Goal: Transaction & Acquisition: Purchase product/service

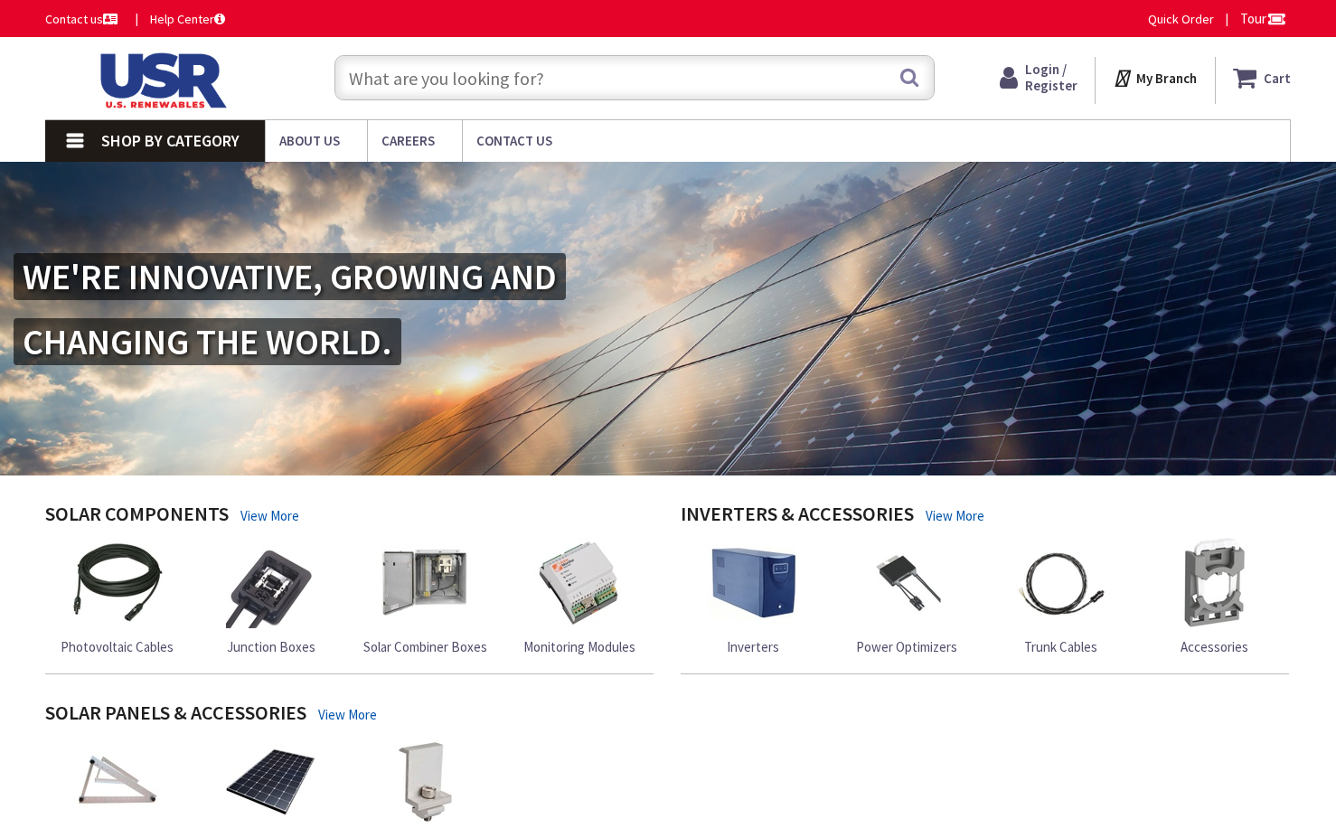
type input "[STREET_ADDRESS]"
drag, startPoint x: 1056, startPoint y: 80, endPoint x: 1039, endPoint y: 94, distance: 22.5
click at [1056, 80] on span "Login / Register" at bounding box center [1035, 77] width 52 height 33
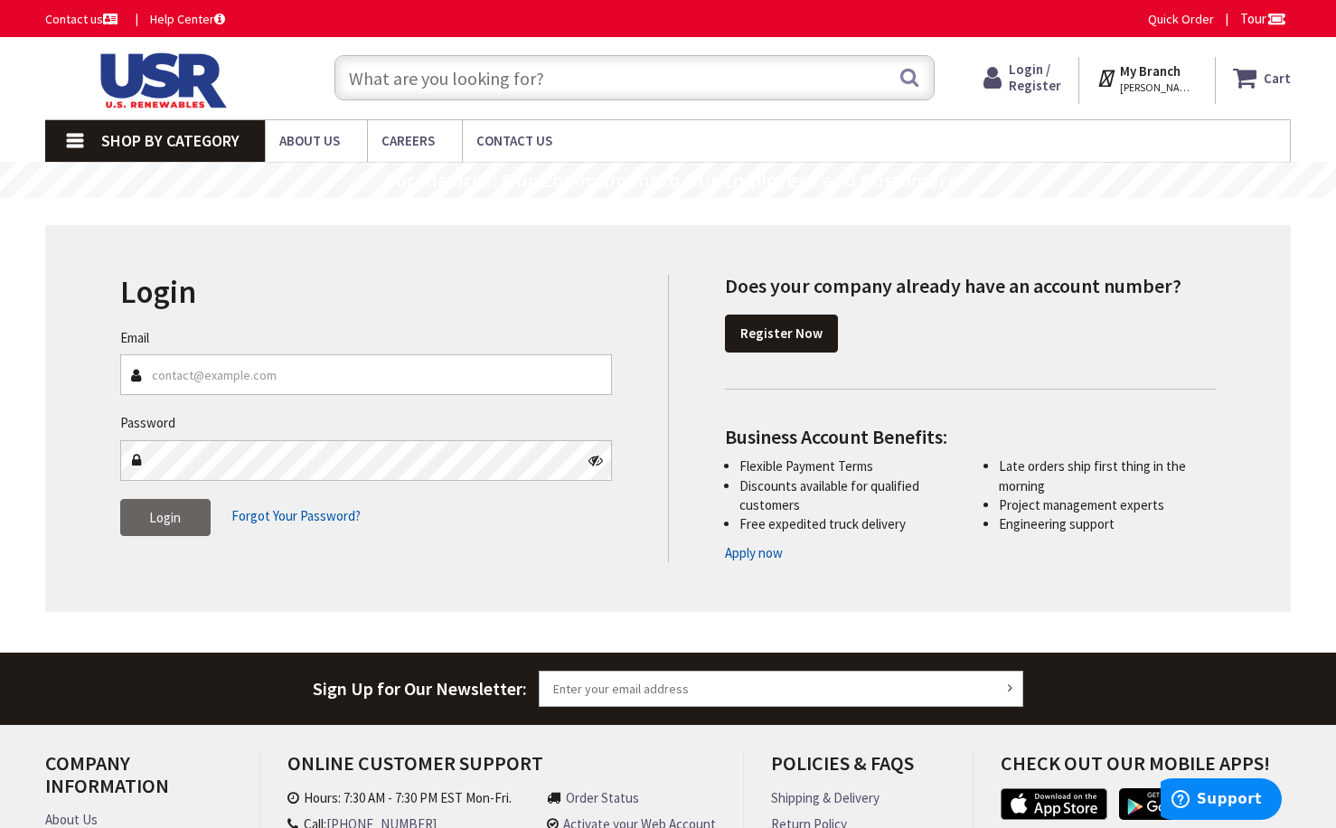
click at [113, 87] on img at bounding box center [160, 80] width 230 height 56
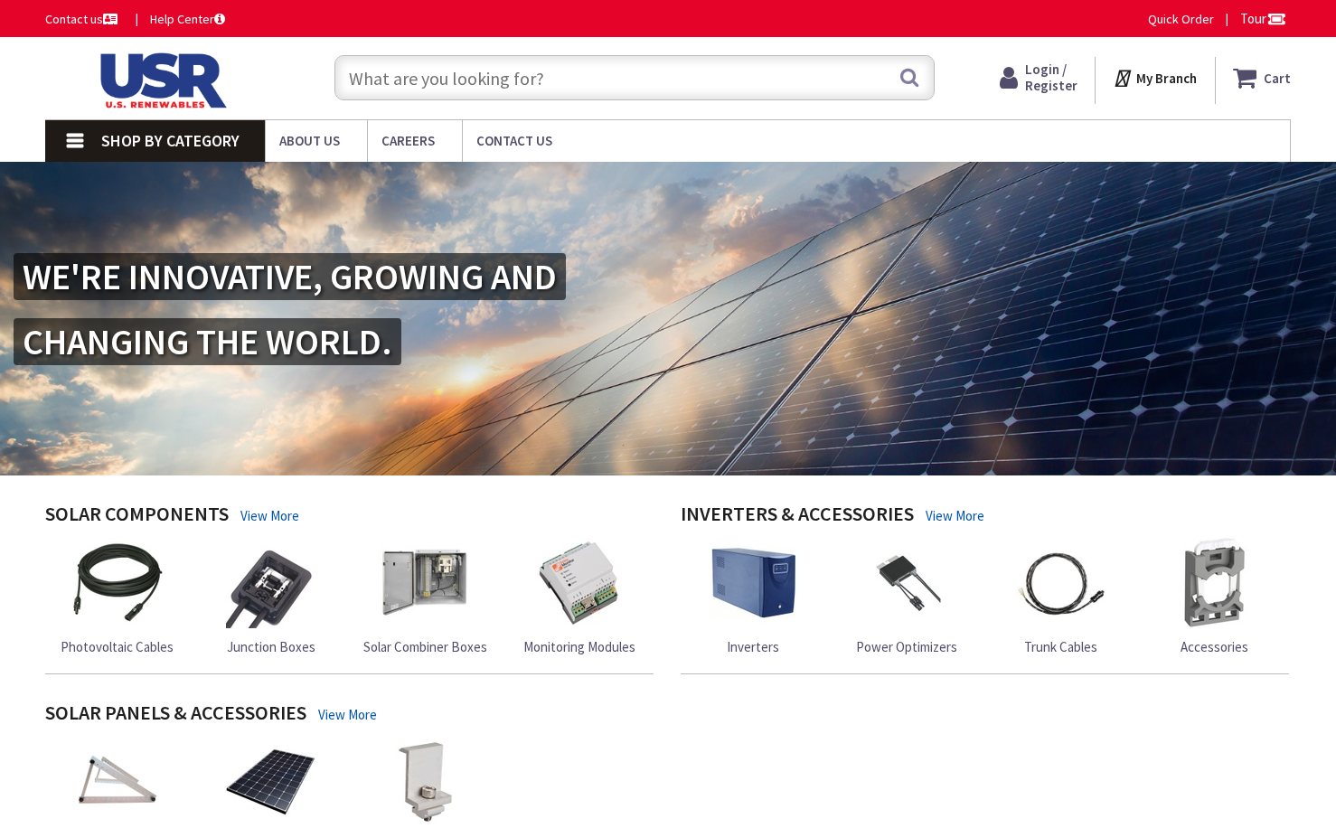
click at [577, 72] on input "text" at bounding box center [635, 77] width 600 height 45
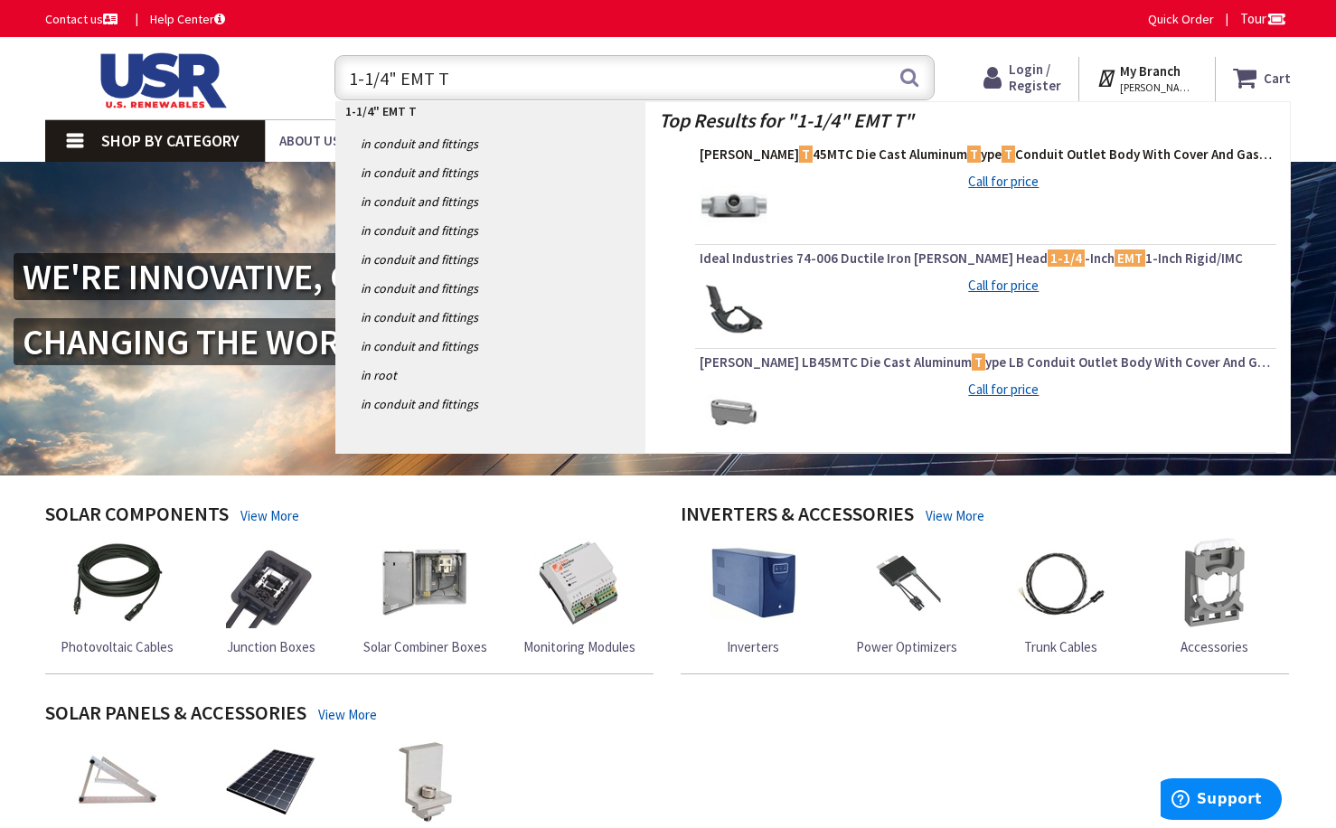
type input "1-1/4" EMT T"
click at [905, 81] on button "Search" at bounding box center [910, 77] width 24 height 41
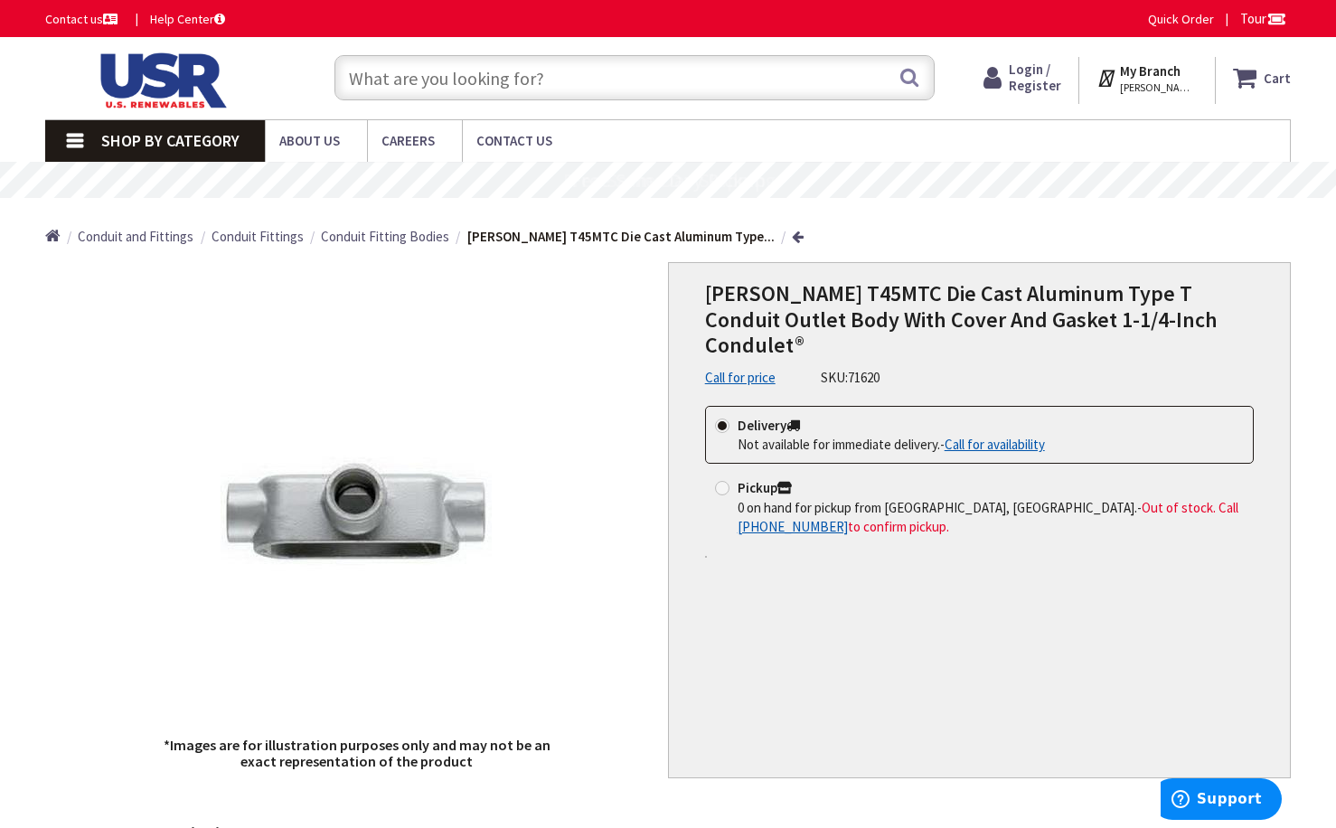
drag, startPoint x: 938, startPoint y: 655, endPoint x: 930, endPoint y: 640, distance: 16.2
click at [932, 646] on div "Crouse-Hinds T45MTC Die Cast Aluminum Type T Conduit Outlet Body With Cover And…" at bounding box center [979, 520] width 623 height 517
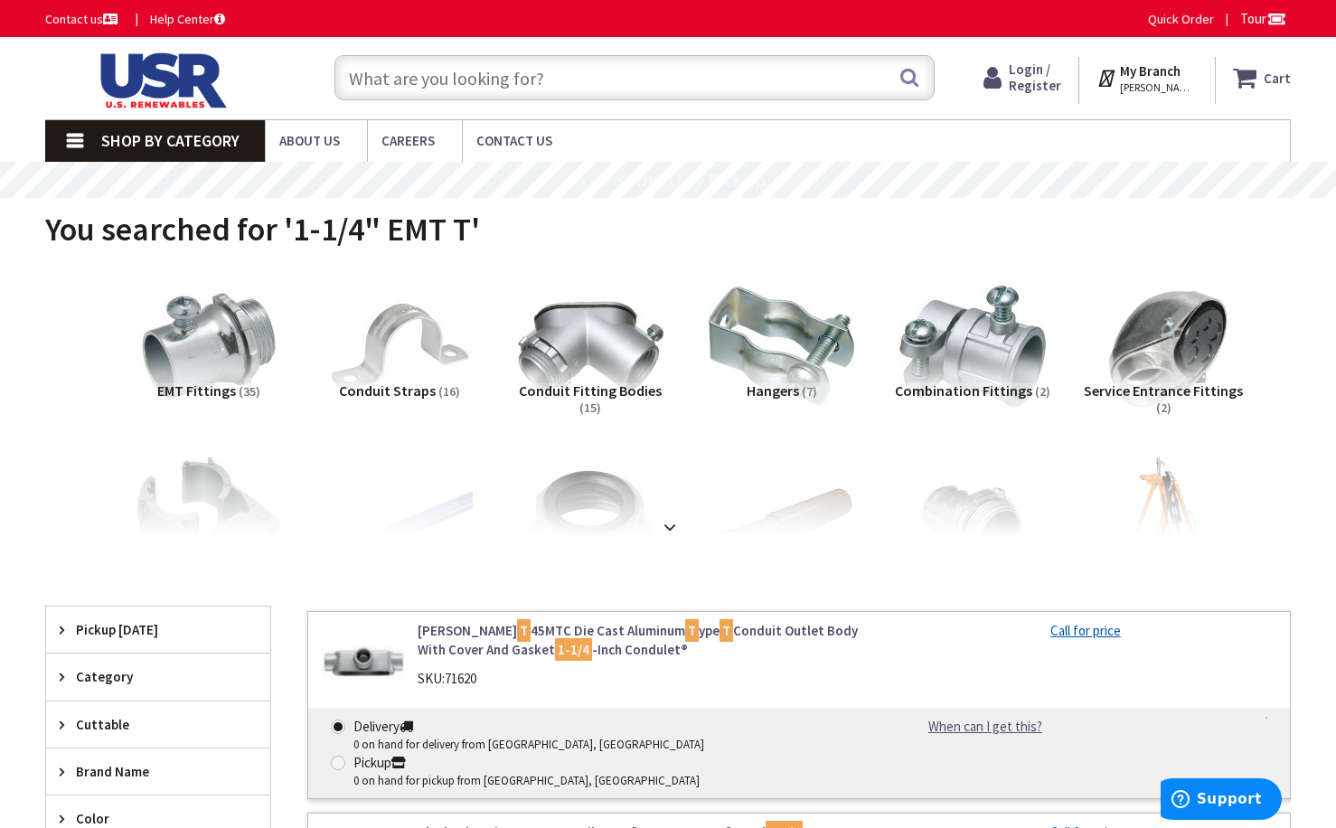
click at [475, 80] on input "text" at bounding box center [635, 77] width 600 height 45
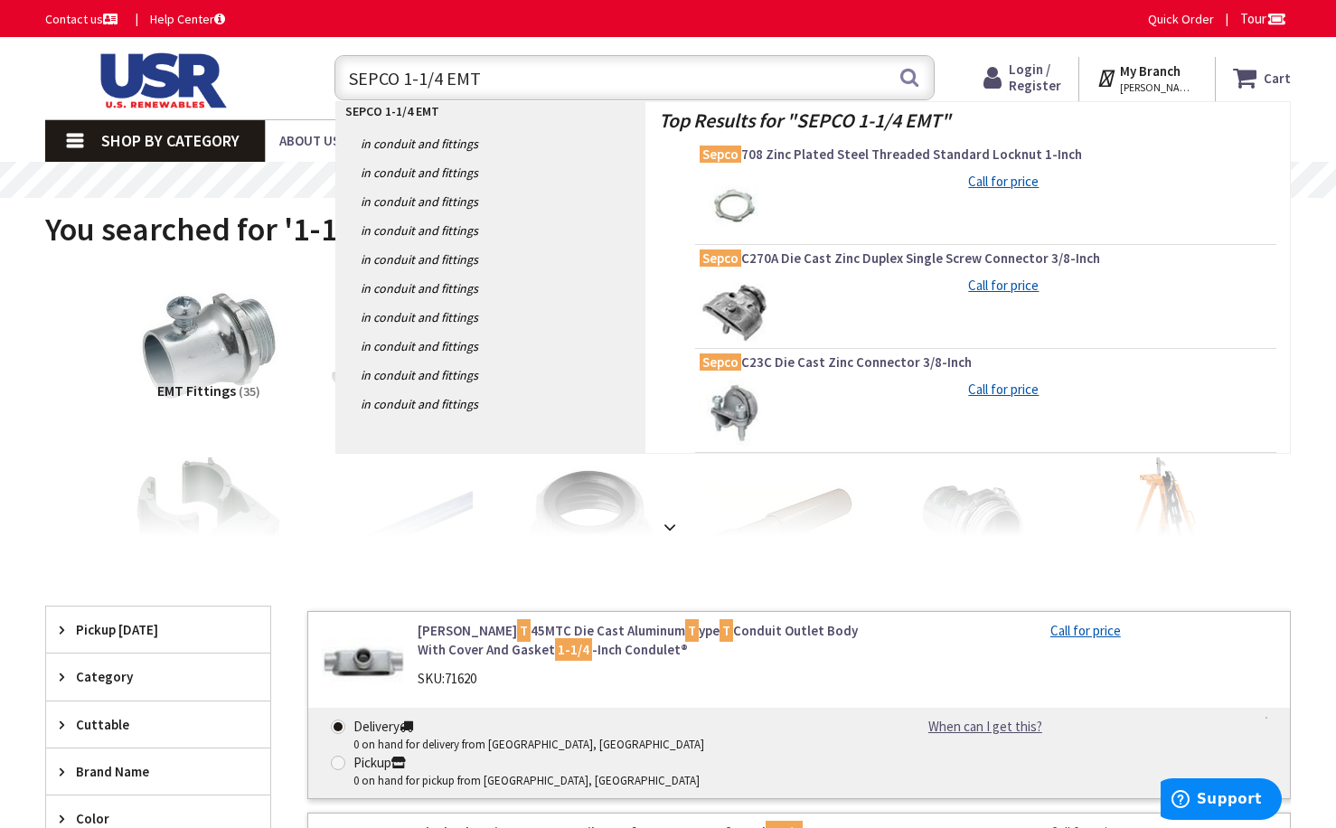
type input "SEPCO 1-1/4 EMT T"
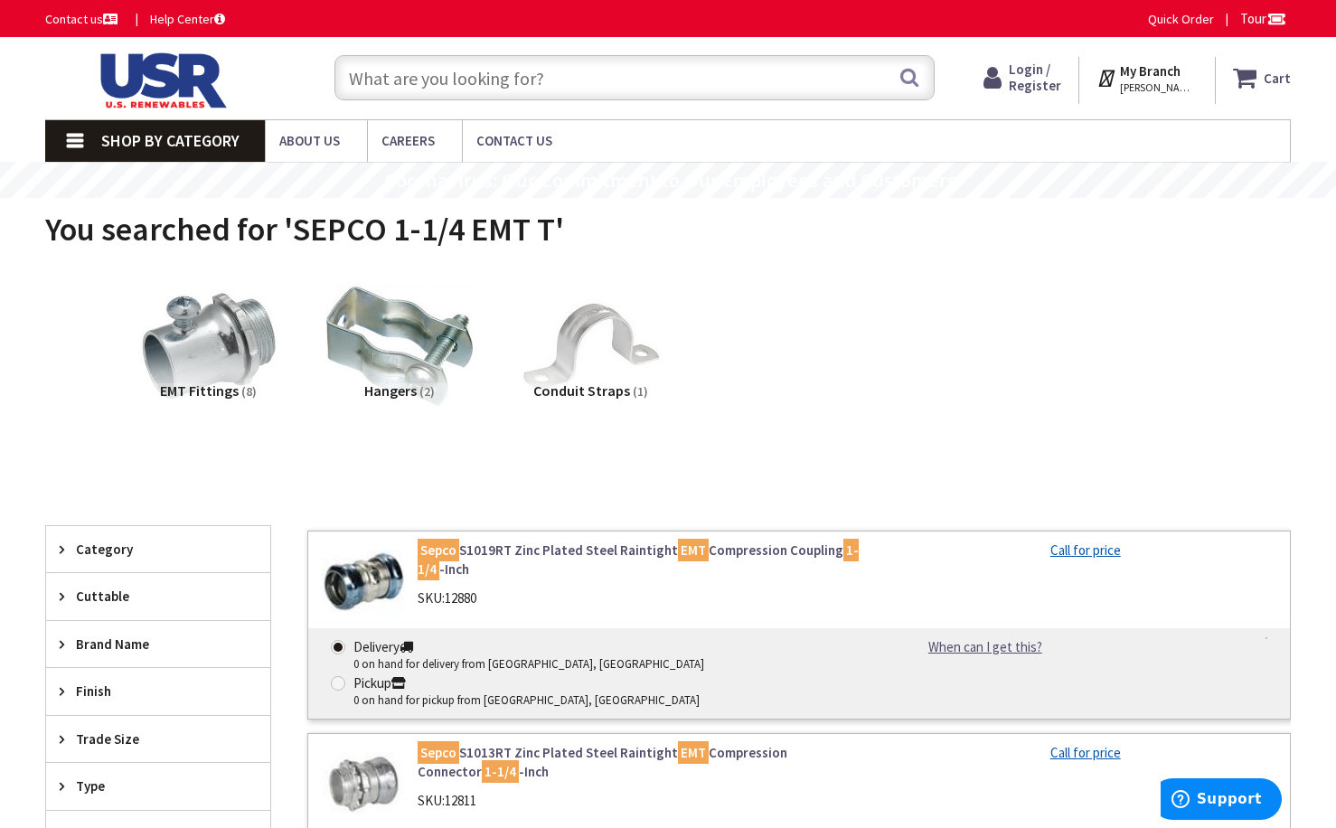
click at [536, 64] on input "text" at bounding box center [635, 77] width 600 height 45
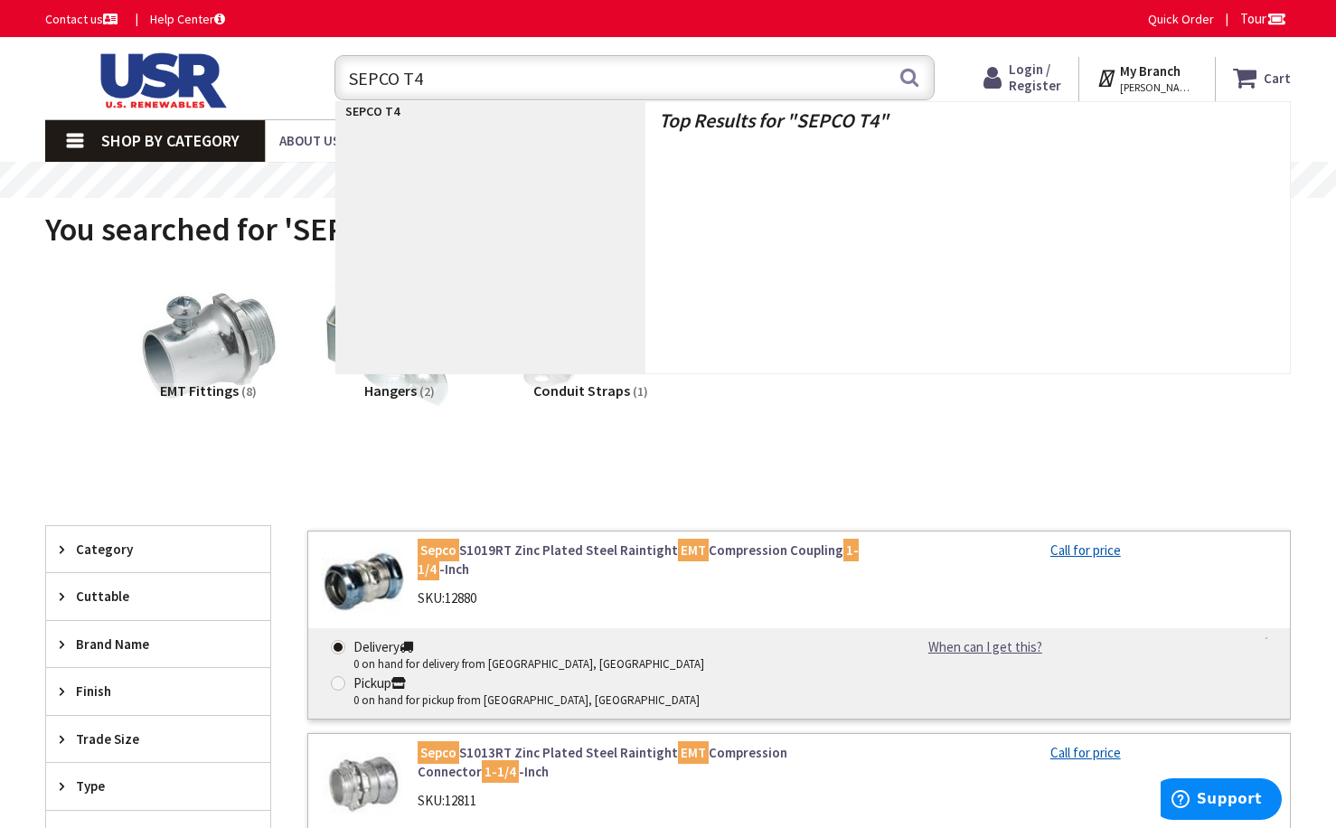
type input "SEPCO T4A"
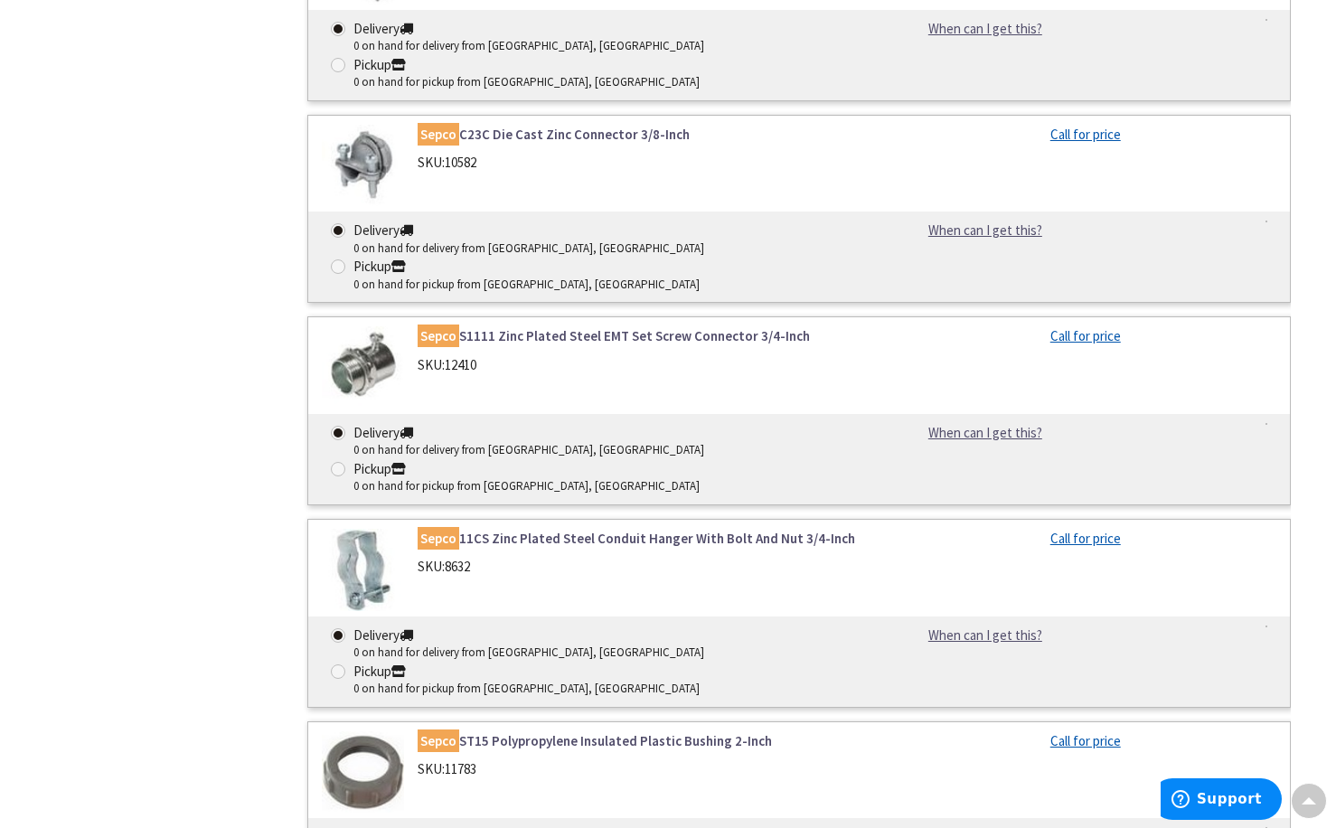
scroll to position [1323, 0]
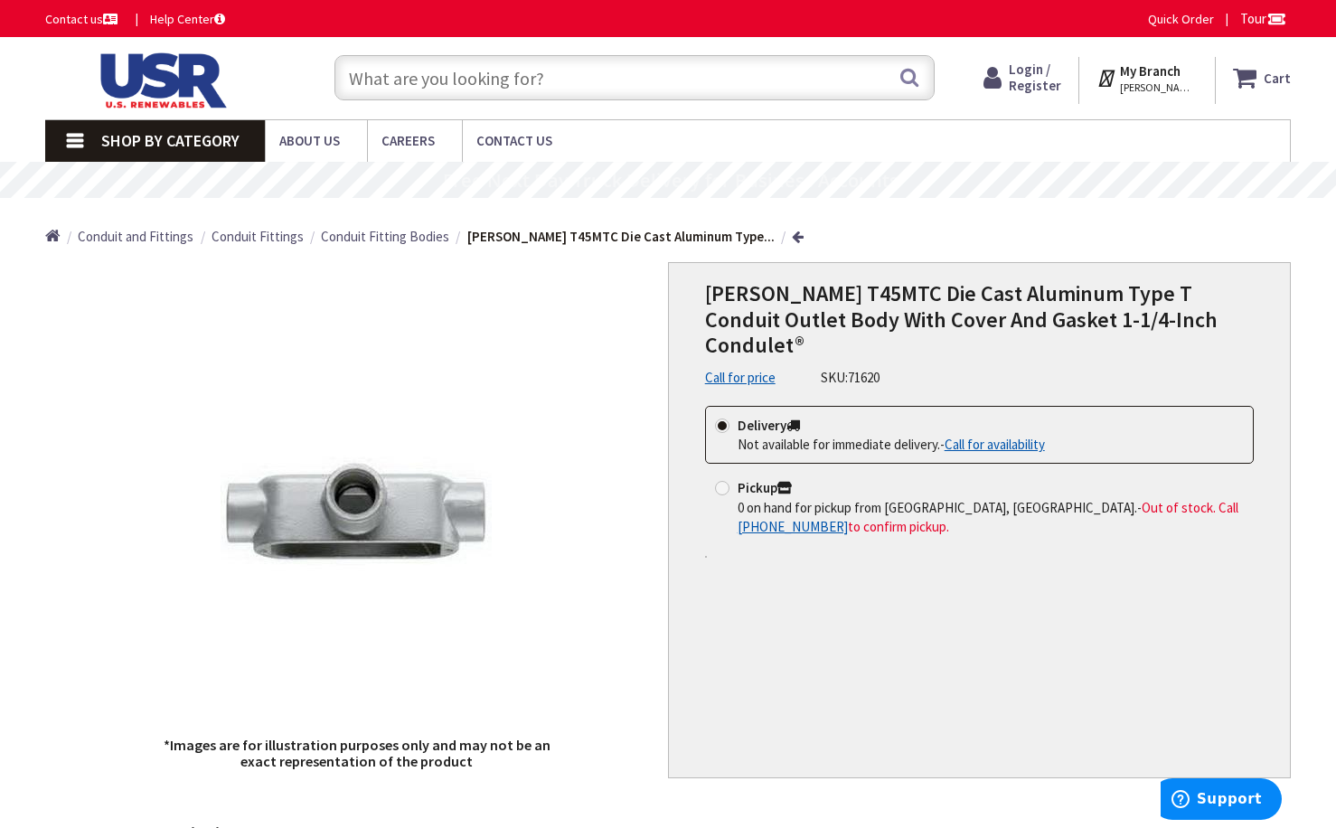
drag, startPoint x: 869, startPoint y: 699, endPoint x: 924, endPoint y: 550, distance: 159.0
click at [869, 699] on div "[PERSON_NAME] T45MTC Die Cast Aluminum Type T Conduit Outlet Body With Cover An…" at bounding box center [979, 520] width 623 height 517
